Goal: Task Accomplishment & Management: Manage account settings

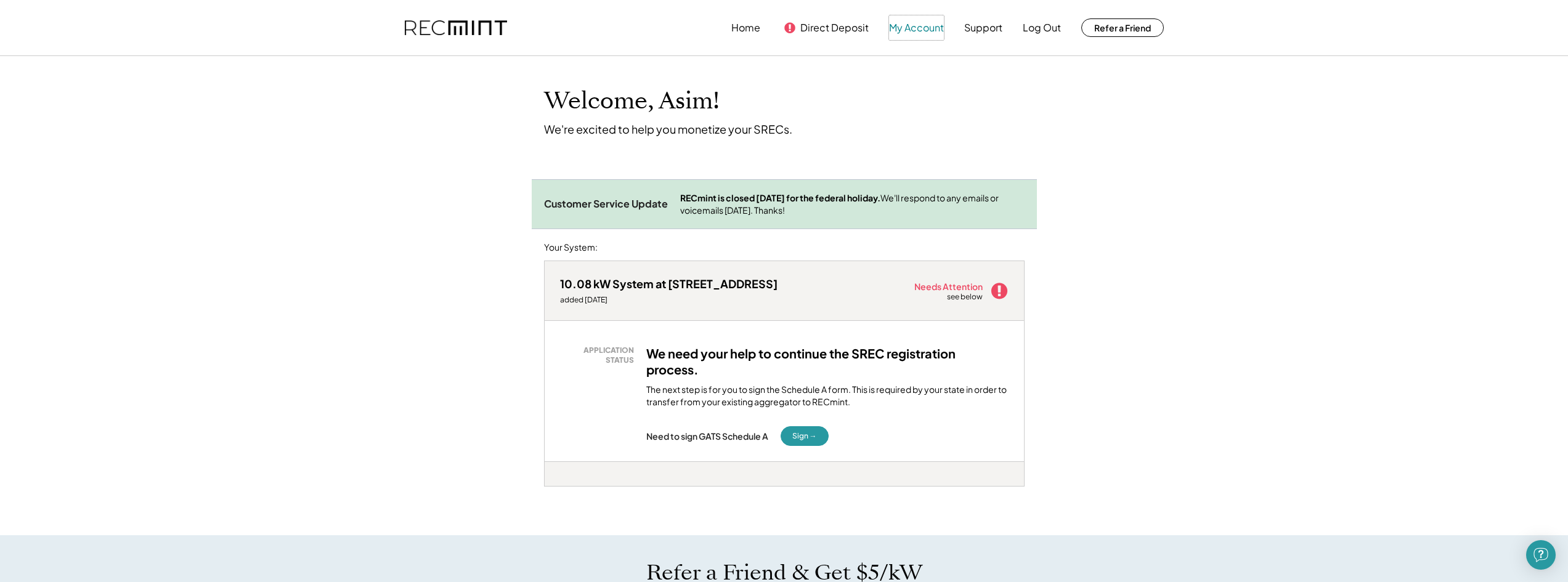
click at [918, 27] on button "My Account" at bounding box center [916, 27] width 55 height 24
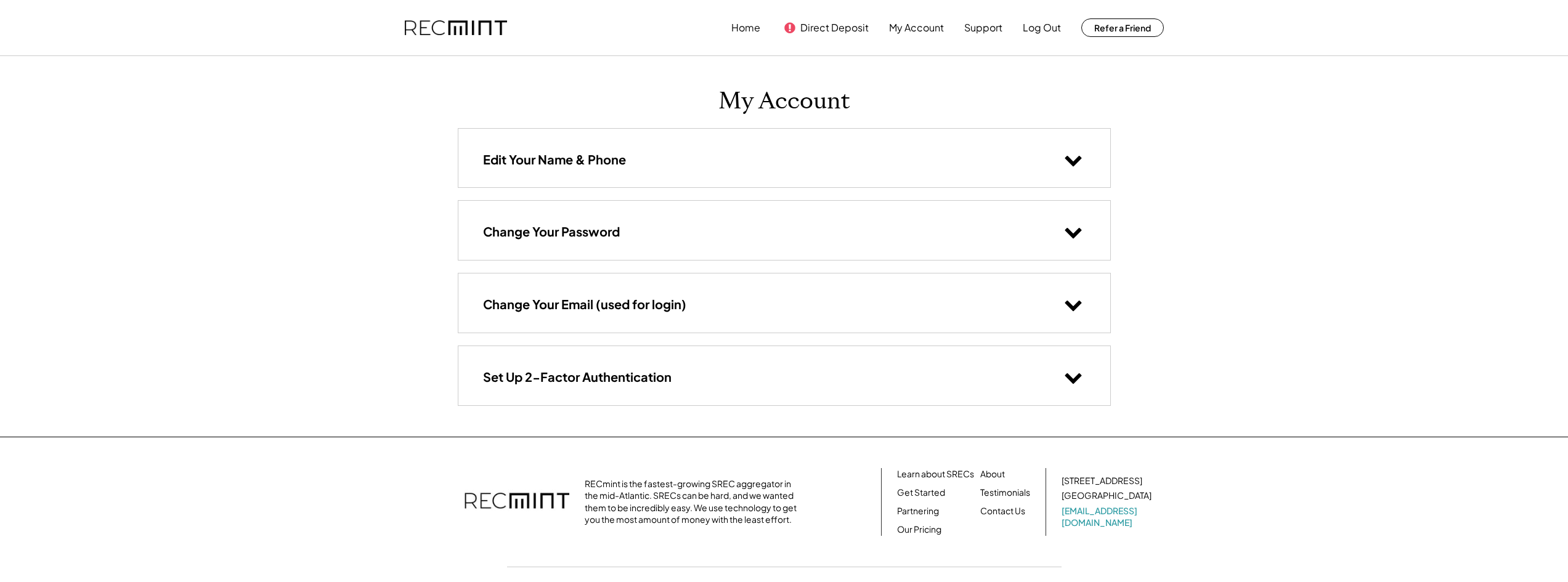
click at [720, 161] on div "Edit Your Name & Phone" at bounding box center [784, 158] width 652 height 58
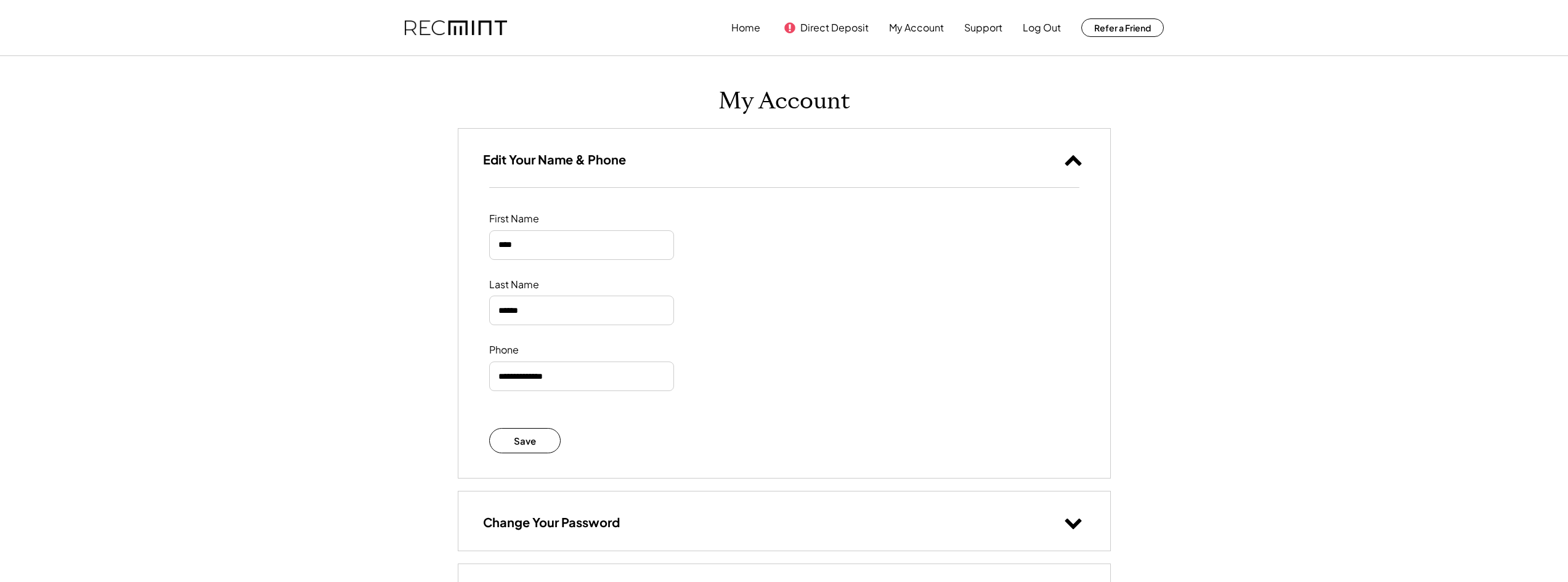
click at [1075, 163] on icon at bounding box center [1072, 159] width 18 height 18
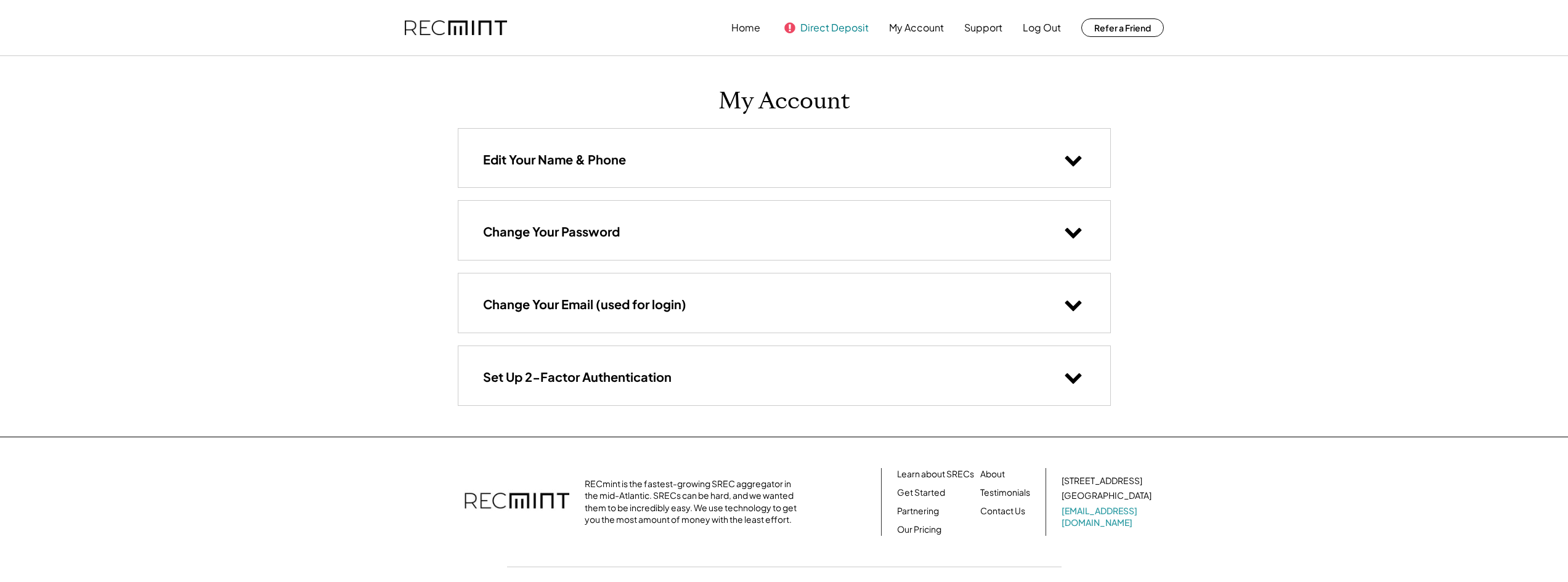
click at [840, 21] on button "Direct Deposit" at bounding box center [834, 27] width 68 height 24
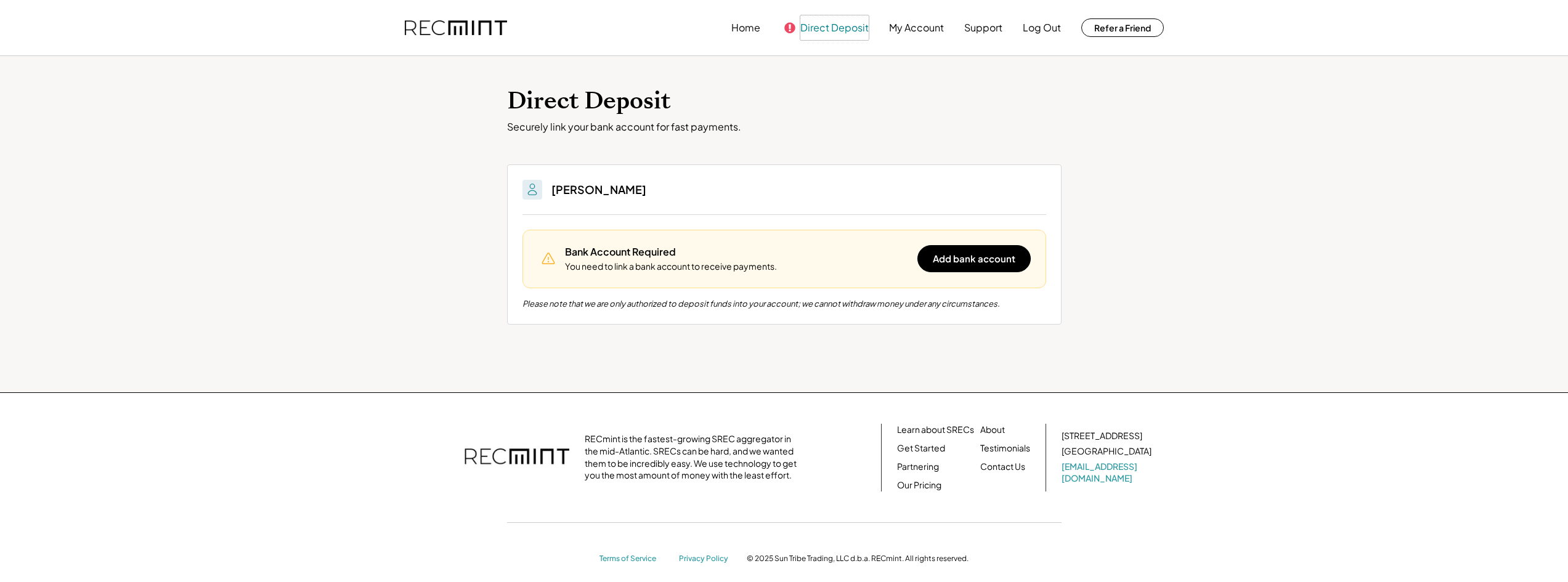
click at [814, 28] on button "Direct Deposit" at bounding box center [834, 27] width 68 height 24
click at [742, 24] on button "Home" at bounding box center [746, 27] width 29 height 24
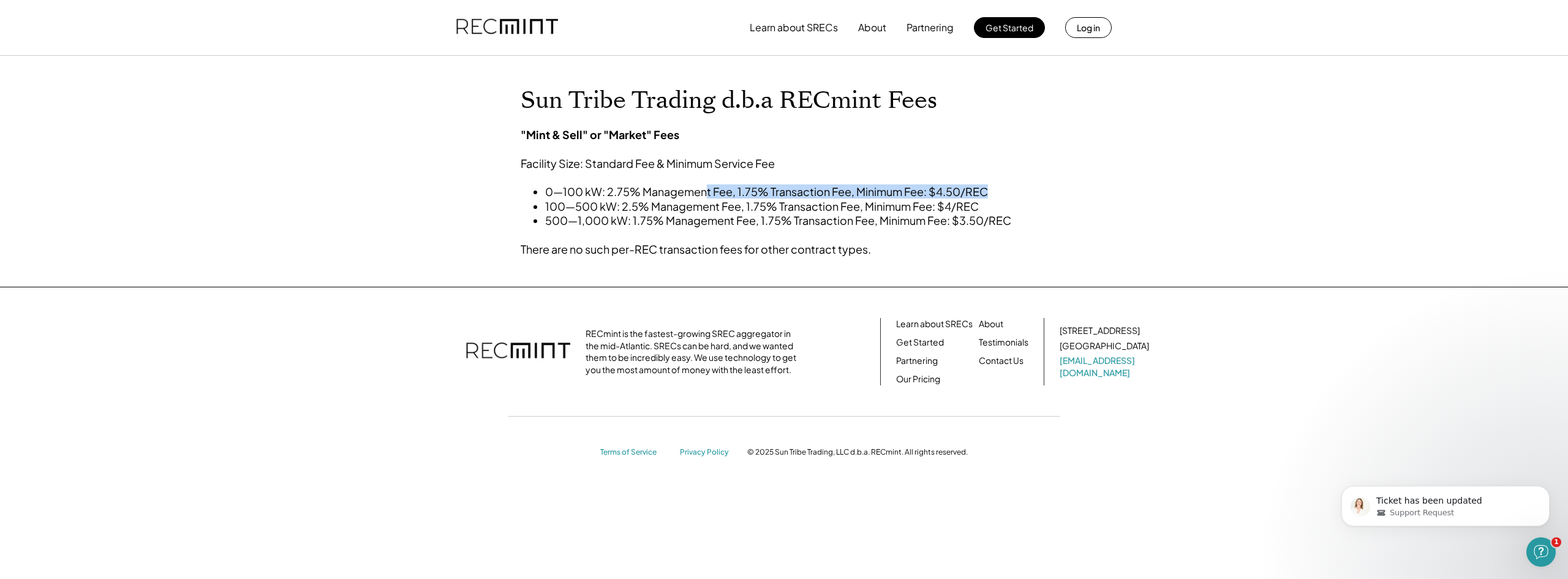
drag, startPoint x: 707, startPoint y: 190, endPoint x: 991, endPoint y: 193, distance: 284.0
click at [991, 193] on li "0—100 kW: 2.75% Management Fee, 1.75% Transaction Fee, Minimum Fee: $4.50/REC" at bounding box center [778, 191] width 466 height 14
drag, startPoint x: 653, startPoint y: 96, endPoint x: 735, endPoint y: 90, distance: 82.2
click at [735, 90] on h1 "Sun Tribe Trading d.b.a RECmint Fees" at bounding box center [784, 100] width 527 height 29
